Goal: Task Accomplishment & Management: Manage account settings

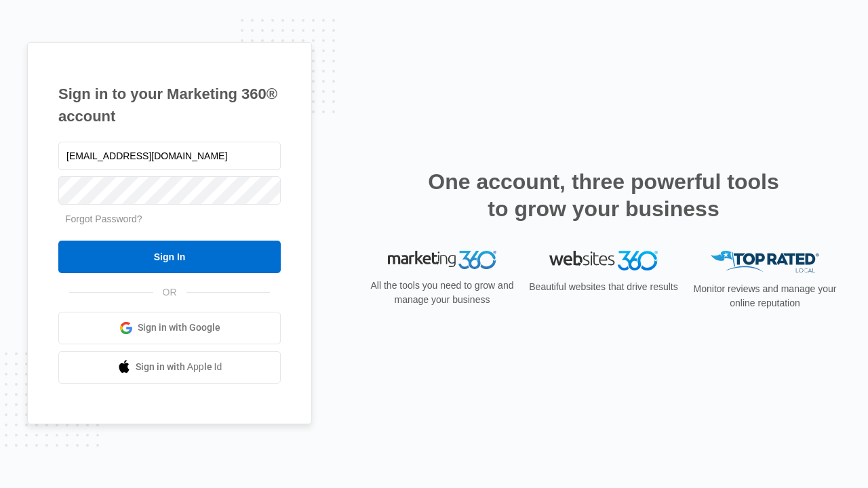
type input "[EMAIL_ADDRESS][DOMAIN_NAME]"
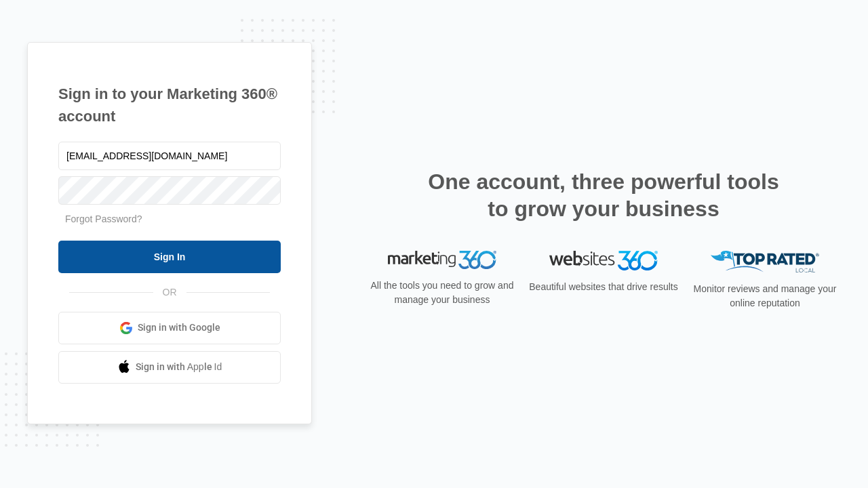
click at [170, 256] on input "Sign In" at bounding box center [169, 257] width 222 height 33
